Goal: Information Seeking & Learning: Learn about a topic

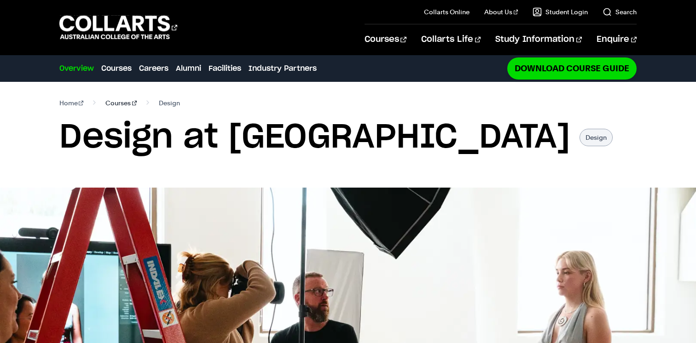
click at [121, 102] on link "Courses" at bounding box center [120, 103] width 31 height 13
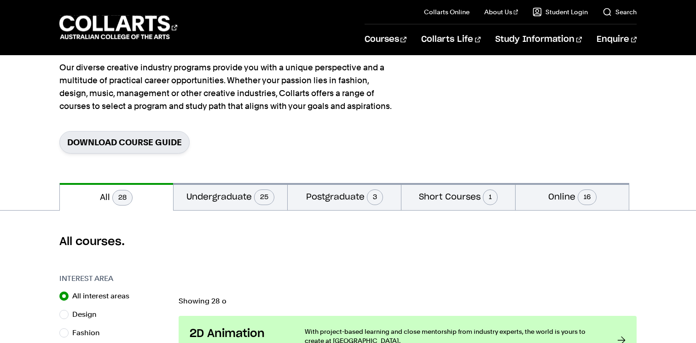
scroll to position [84, 0]
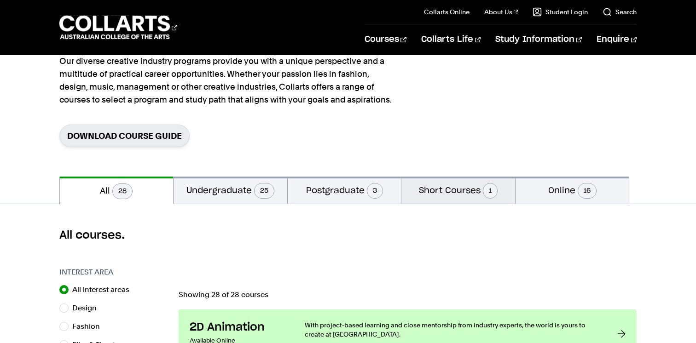
click at [457, 186] on button "Short Courses 1" at bounding box center [458, 190] width 114 height 27
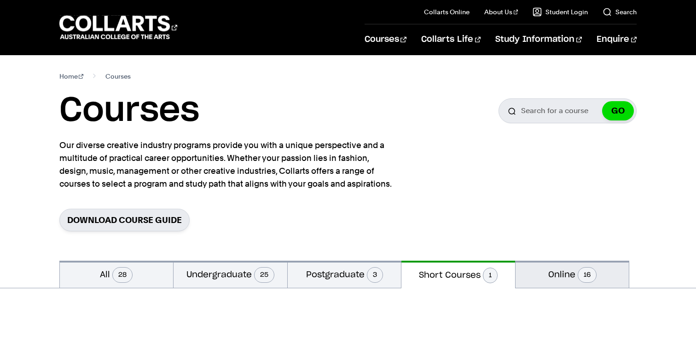
click at [589, 282] on span "16" at bounding box center [586, 275] width 19 height 16
radio input "false"
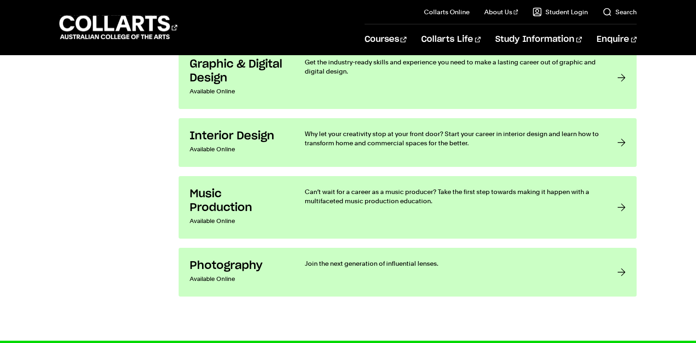
scroll to position [1275, 0]
